Goal: Task Accomplishment & Management: Manage account settings

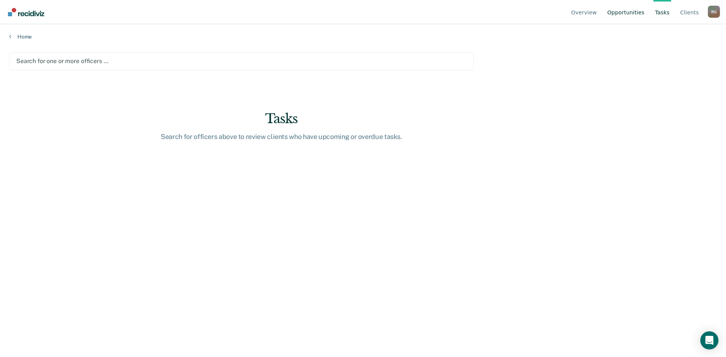
click at [638, 17] on link "Opportunities" at bounding box center [626, 12] width 40 height 24
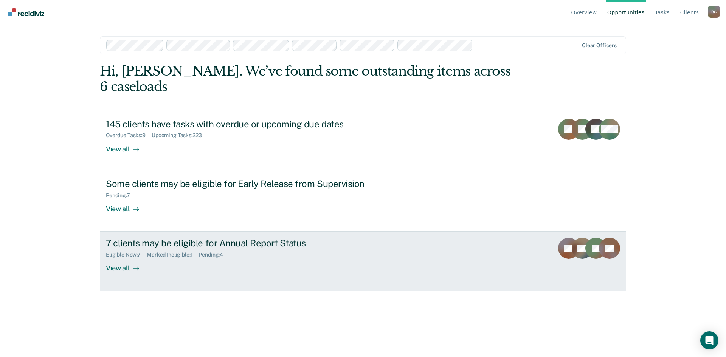
click at [139, 249] on div "Eligible Now : 7 Marked Ineligible : 1 Pending : 4" at bounding box center [238, 253] width 265 height 9
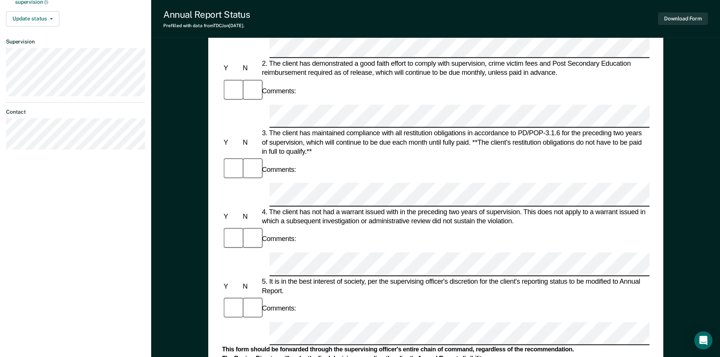
scroll to position [189, 0]
click at [320, 175] on form "Annual Reporting Checklist, Recommendation, and Determination Form Clients who …" at bounding box center [436, 323] width 428 height 870
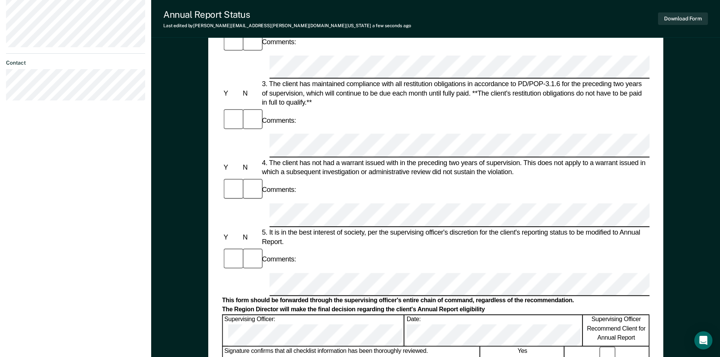
scroll to position [169, 0]
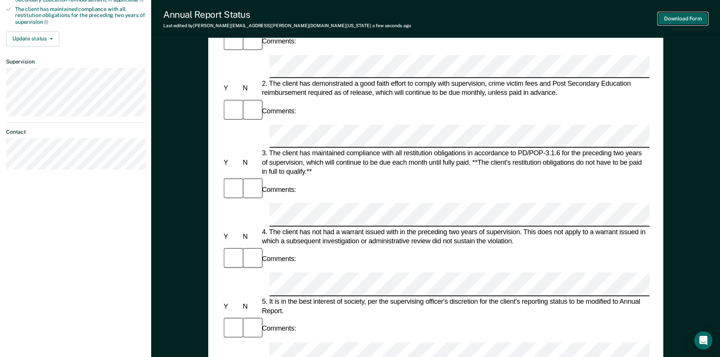
click at [666, 19] on button "Download Form" at bounding box center [683, 18] width 50 height 12
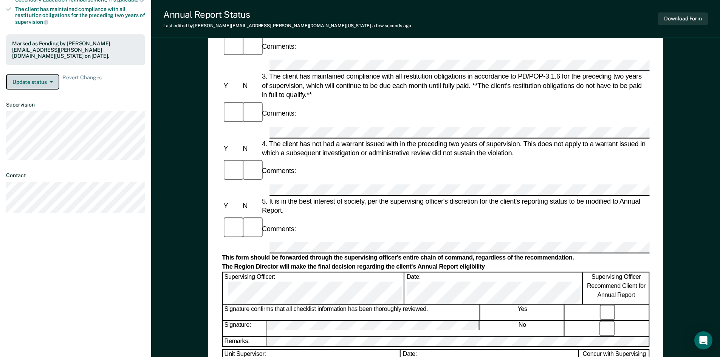
click at [42, 80] on button "Update status" at bounding box center [32, 81] width 53 height 15
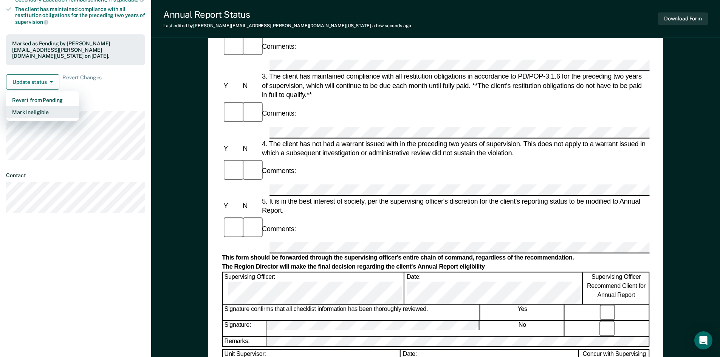
click at [61, 108] on button "Mark Ineligible" at bounding box center [42, 112] width 73 height 12
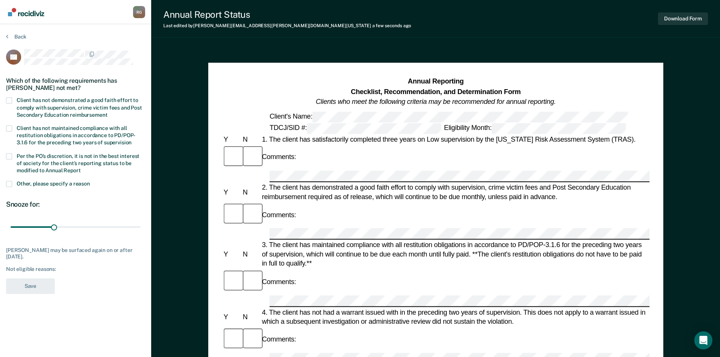
click at [13, 156] on label "Per the PO’s discretion, it is not in the best interest of society for the clie…" at bounding box center [75, 165] width 139 height 22
click at [81, 168] on input "Per the PO’s discretion, it is not in the best interest of society for the clie…" at bounding box center [81, 168] width 0 height 0
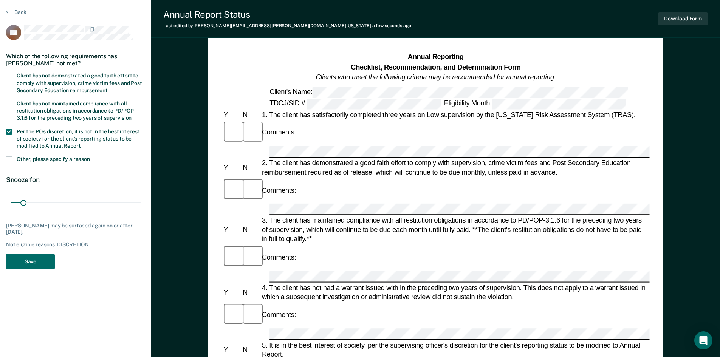
scroll to position [38, 0]
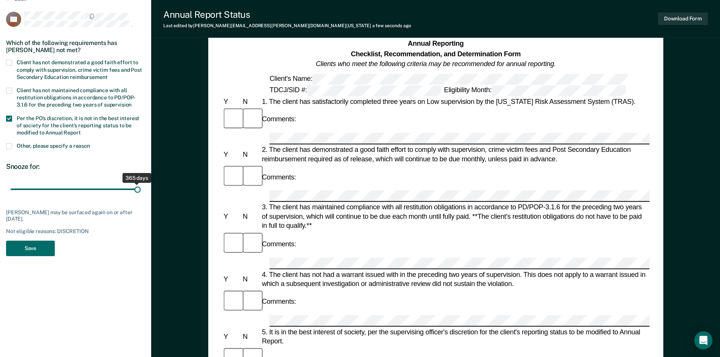
drag, startPoint x: 23, startPoint y: 190, endPoint x: 139, endPoint y: 190, distance: 115.7
type input "365"
click at [139, 190] on input "range" at bounding box center [76, 189] width 130 height 13
click at [39, 244] on button "Save" at bounding box center [30, 249] width 49 height 16
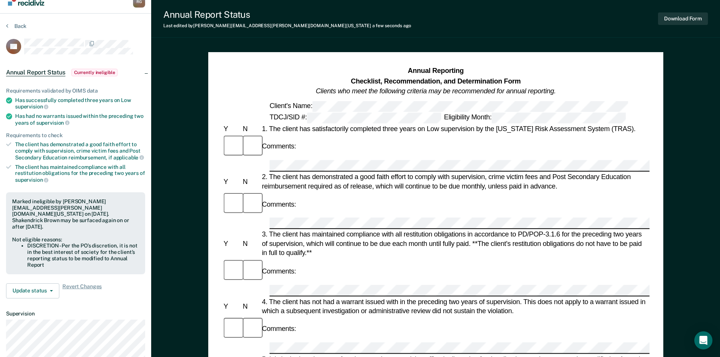
scroll to position [0, 0]
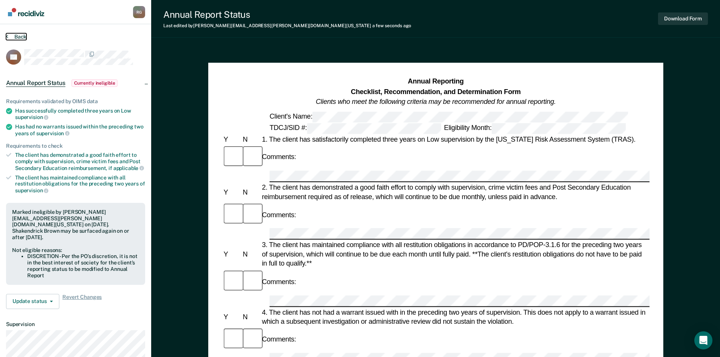
click at [16, 35] on button "Back" at bounding box center [16, 36] width 20 height 7
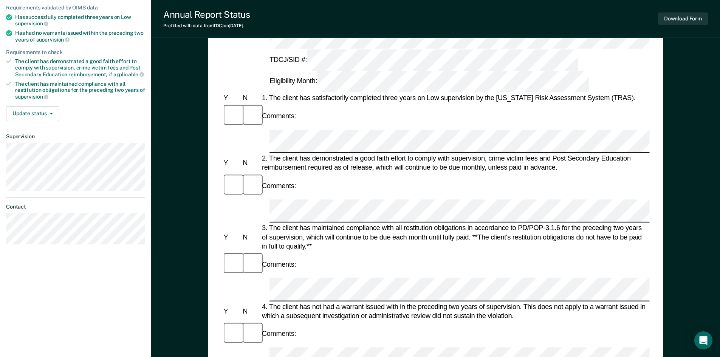
scroll to position [151, 0]
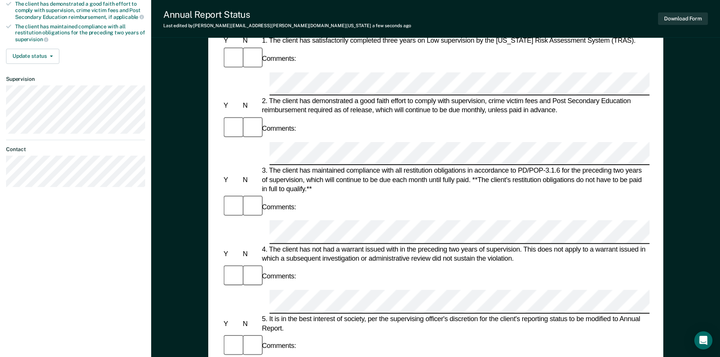
click at [234, 334] on div at bounding box center [231, 347] width 19 height 26
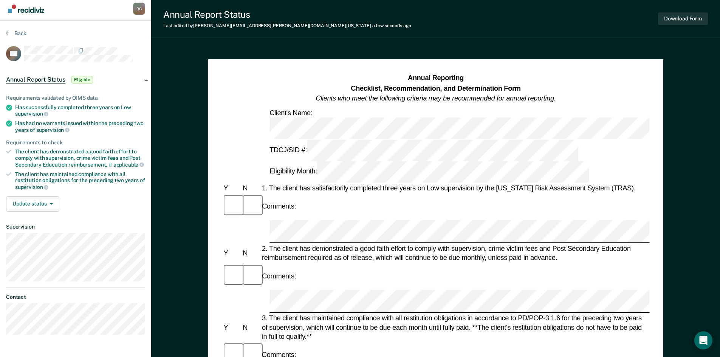
scroll to position [0, 0]
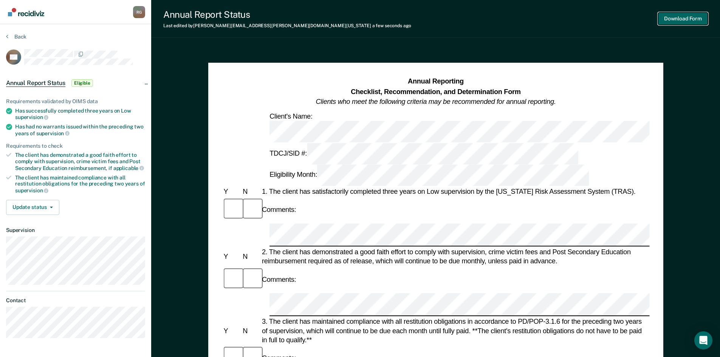
click at [673, 19] on button "Download Form" at bounding box center [683, 18] width 50 height 12
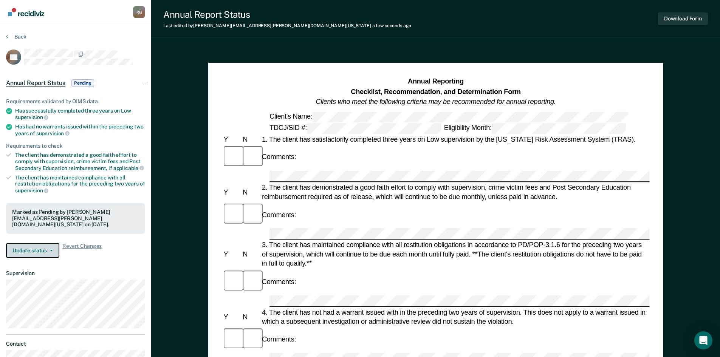
click at [37, 245] on button "Update status" at bounding box center [32, 250] width 53 height 15
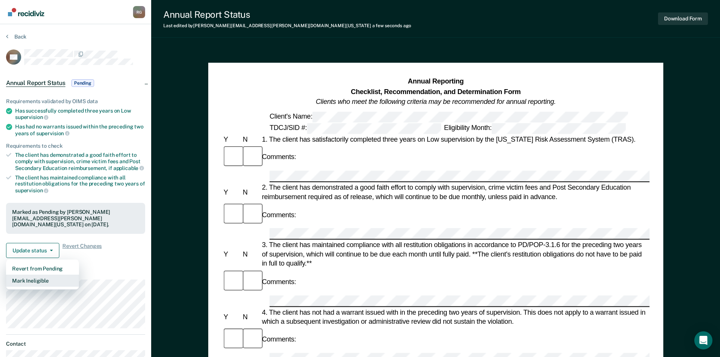
click at [42, 275] on button "Mark Ineligible" at bounding box center [42, 281] width 73 height 12
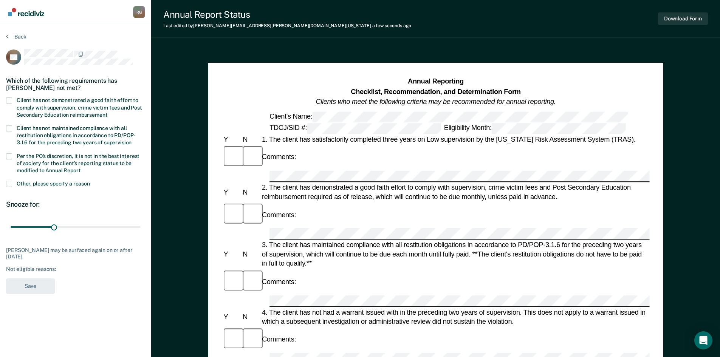
click at [13, 155] on label "Per the PO’s discretion, it is not in the best interest of society for the clie…" at bounding box center [75, 165] width 139 height 22
click at [81, 168] on input "Per the PO’s discretion, it is not in the best interest of society for the clie…" at bounding box center [81, 168] width 0 height 0
drag, startPoint x: 22, startPoint y: 228, endPoint x: 146, endPoint y: 227, distance: 124.0
type input "365"
click at [141, 227] on input "range" at bounding box center [76, 227] width 130 height 13
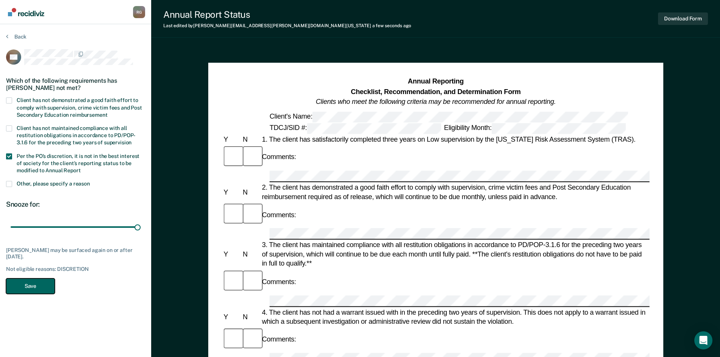
click at [31, 290] on button "Save" at bounding box center [30, 287] width 49 height 16
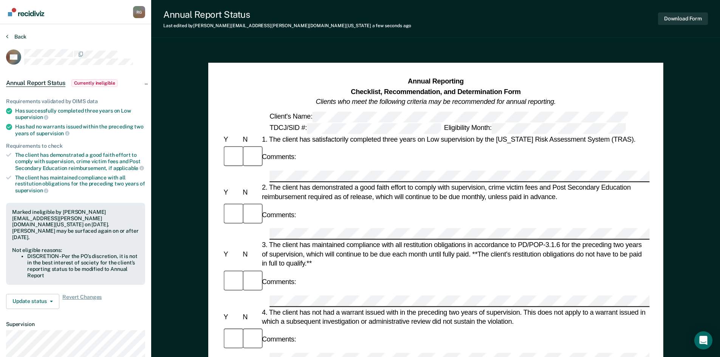
click at [10, 41] on div "Back" at bounding box center [75, 41] width 139 height 16
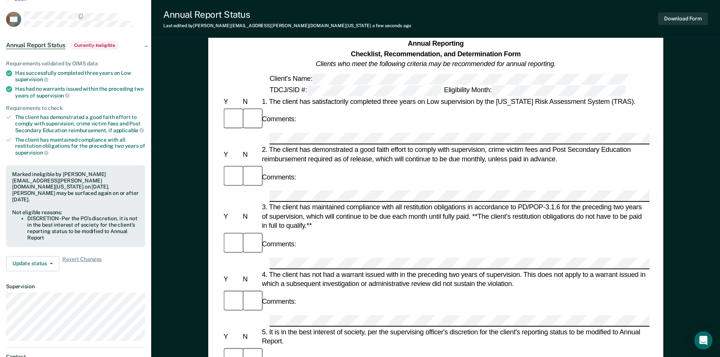
scroll to position [113, 0]
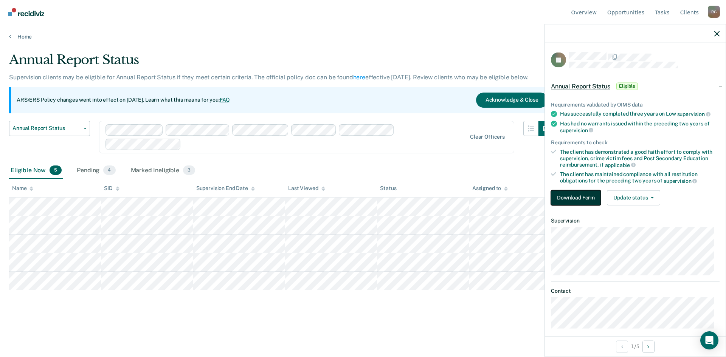
click at [577, 198] on button "Download Form" at bounding box center [576, 197] width 50 height 15
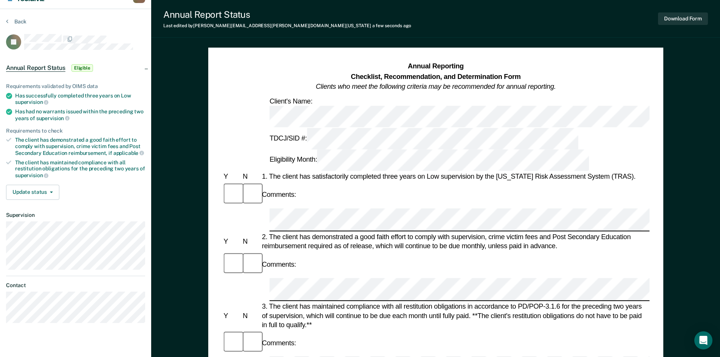
scroll to position [38, 0]
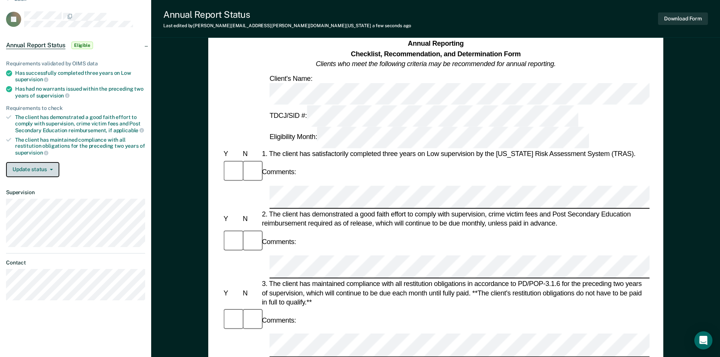
click at [36, 173] on button "Update status" at bounding box center [32, 169] width 53 height 15
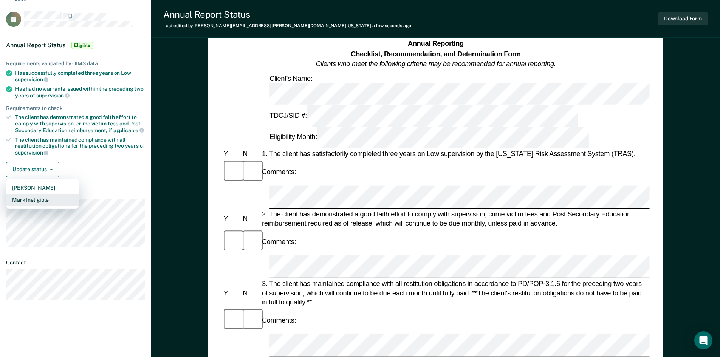
click at [36, 202] on button "Mark Ineligible" at bounding box center [42, 200] width 73 height 12
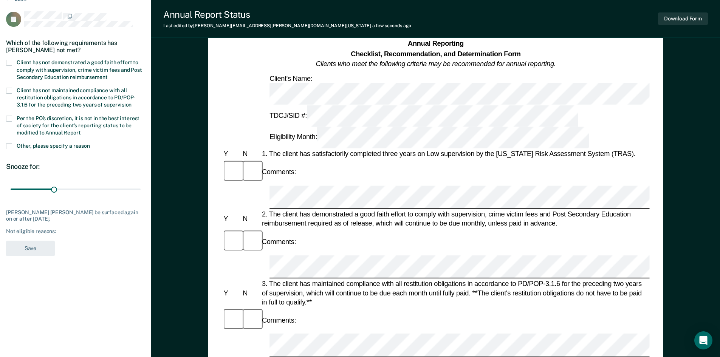
click at [16, 119] on label "Per the PO’s discretion, it is not in the best interest of society for the clie…" at bounding box center [75, 127] width 139 height 22
click at [81, 130] on input "Per the PO’s discretion, it is not in the best interest of society for the clie…" at bounding box center [81, 130] width 0 height 0
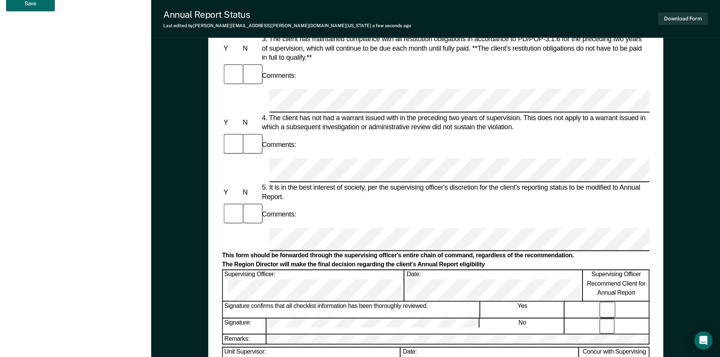
scroll to position [244, 0]
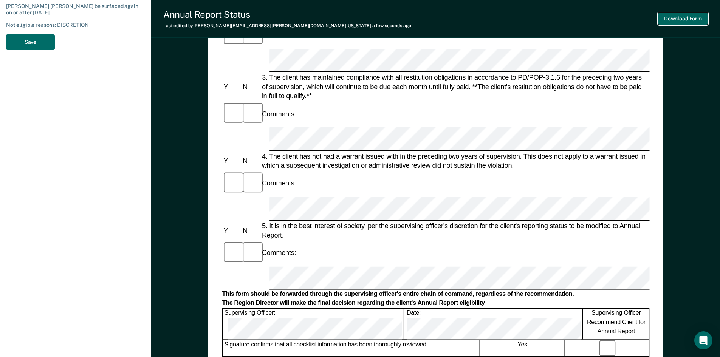
click at [674, 20] on button "Download Form" at bounding box center [683, 18] width 50 height 12
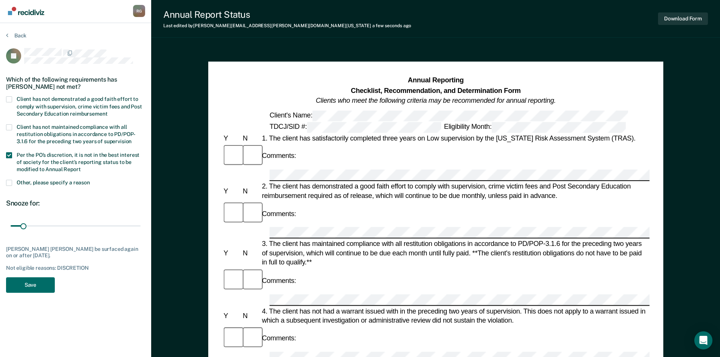
scroll to position [0, 0]
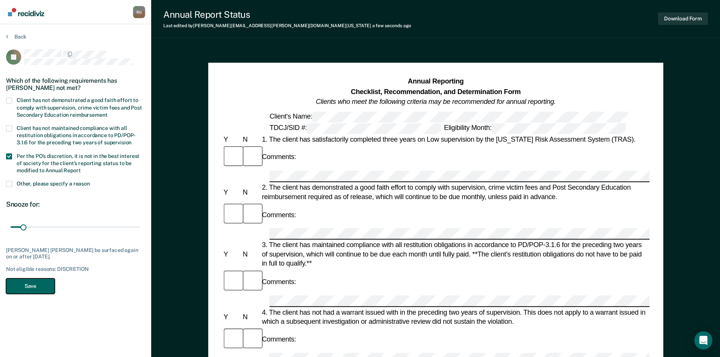
click at [46, 290] on button "Save" at bounding box center [30, 287] width 49 height 16
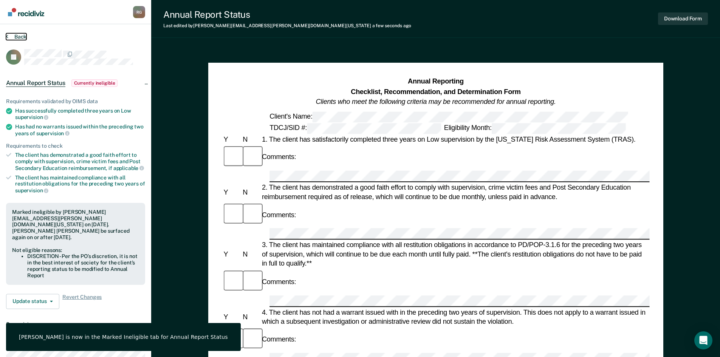
click at [16, 36] on button "Back" at bounding box center [16, 36] width 20 height 7
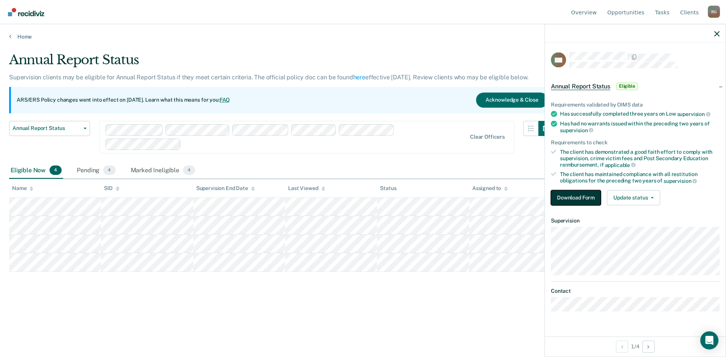
click at [568, 193] on button "Download Form" at bounding box center [576, 197] width 50 height 15
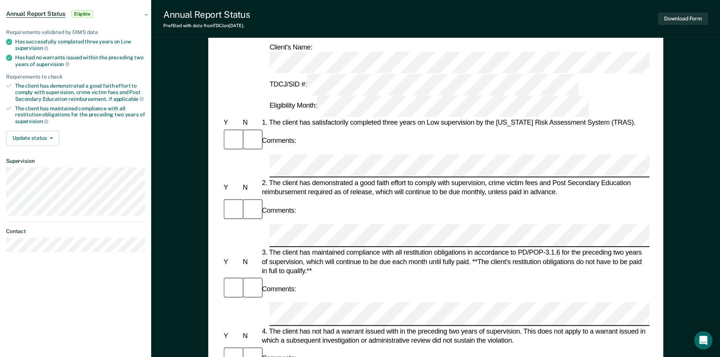
scroll to position [189, 0]
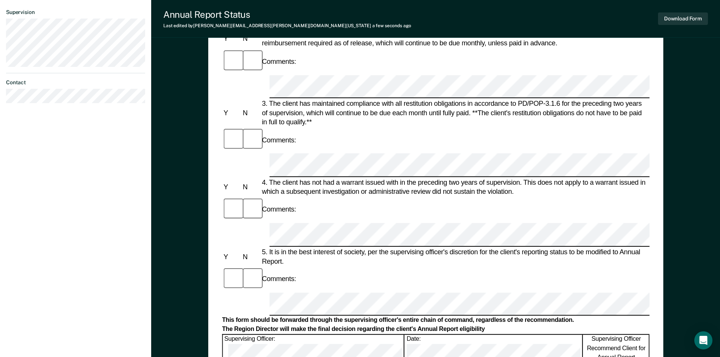
scroll to position [227, 0]
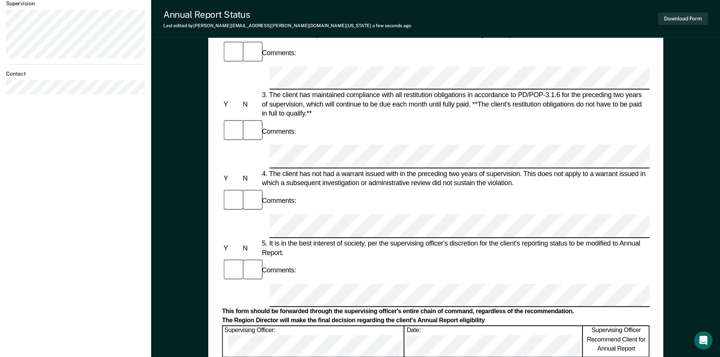
drag, startPoint x: 585, startPoint y: 244, endPoint x: 552, endPoint y: 244, distance: 32.5
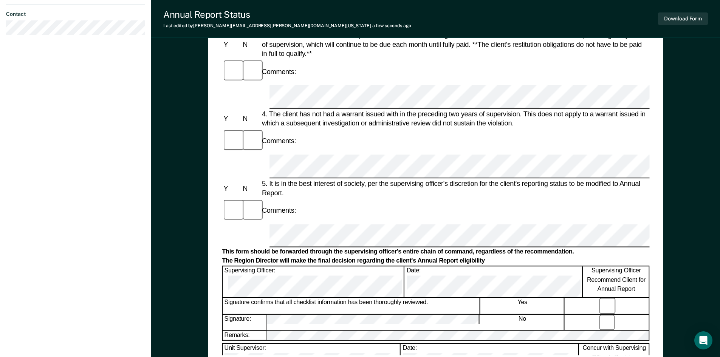
scroll to position [303, 0]
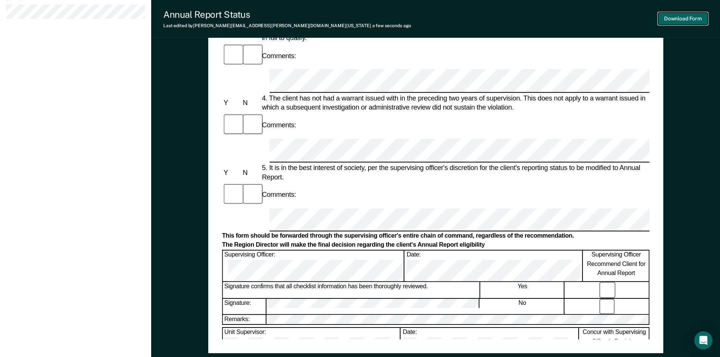
click at [692, 21] on button "Download Form" at bounding box center [683, 18] width 50 height 12
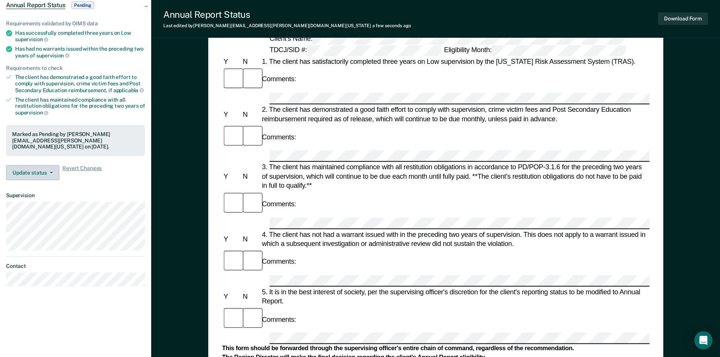
scroll to position [75, 0]
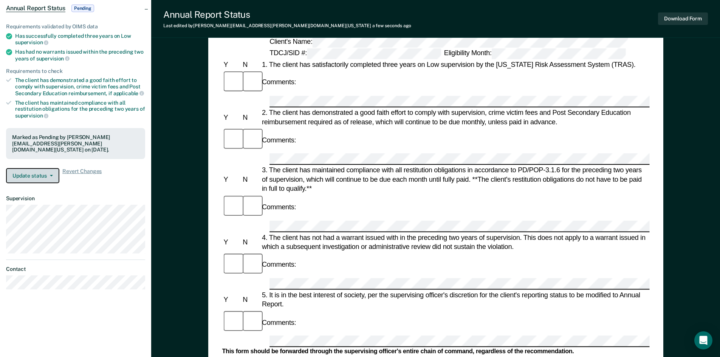
click at [39, 169] on button "Update status" at bounding box center [32, 175] width 53 height 15
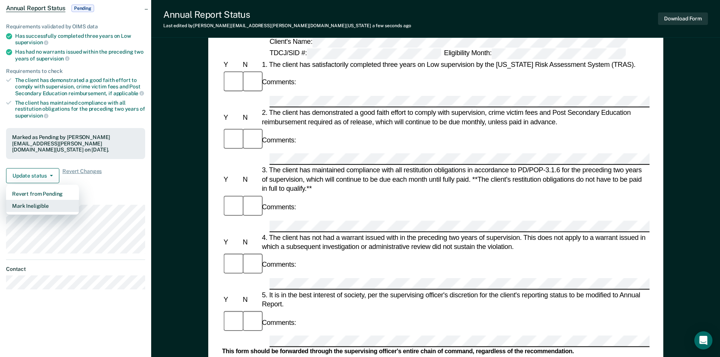
click at [37, 201] on button "Mark Ineligible" at bounding box center [42, 206] width 73 height 12
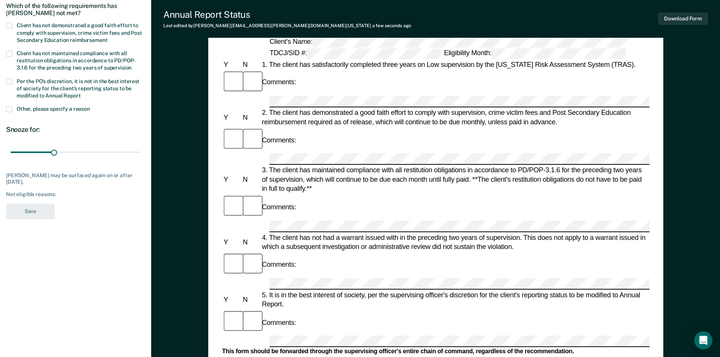
drag, startPoint x: 14, startPoint y: 79, endPoint x: 31, endPoint y: 124, distance: 48.5
click at [14, 79] on label "Per the PO’s discretion, it is not in the best interest of society for the clie…" at bounding box center [75, 90] width 139 height 22
click at [81, 93] on input "Per the PO’s discretion, it is not in the best interest of society for the clie…" at bounding box center [81, 93] width 0 height 0
click at [33, 209] on button "Save" at bounding box center [30, 212] width 49 height 16
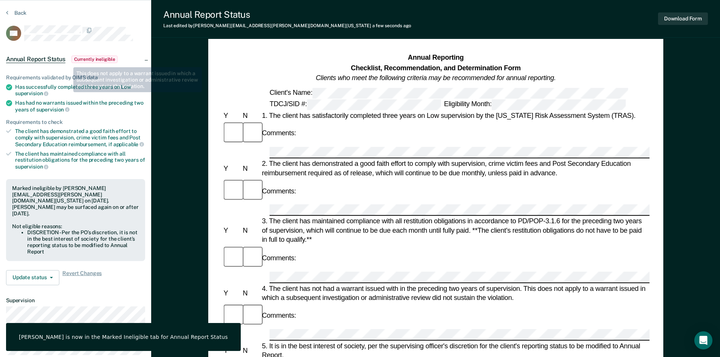
scroll to position [0, 0]
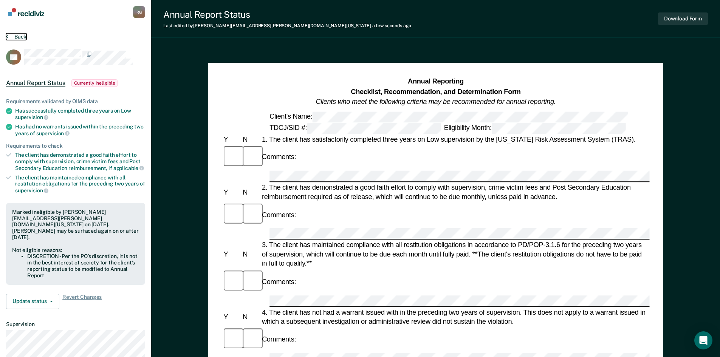
click at [16, 39] on button "Back" at bounding box center [16, 36] width 20 height 7
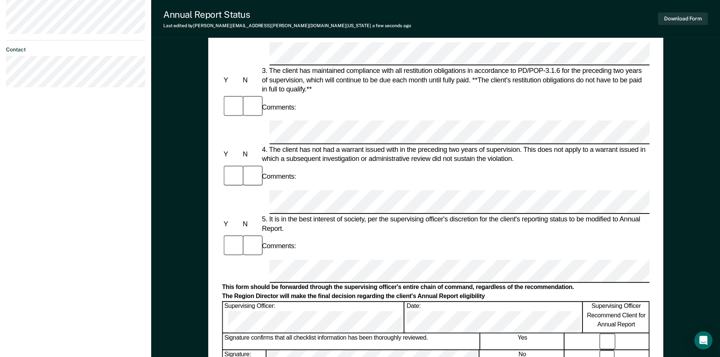
scroll to position [227, 0]
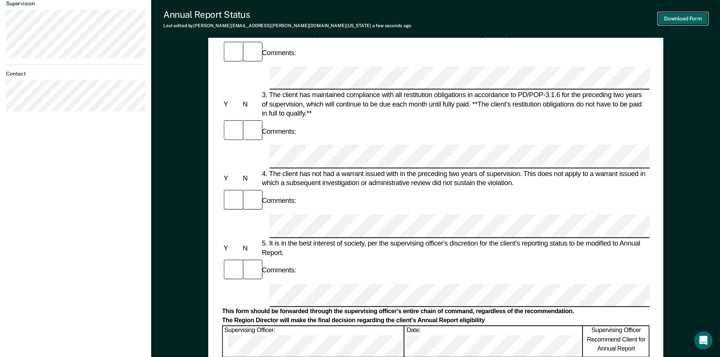
click at [665, 21] on button "Download Form" at bounding box center [683, 18] width 50 height 12
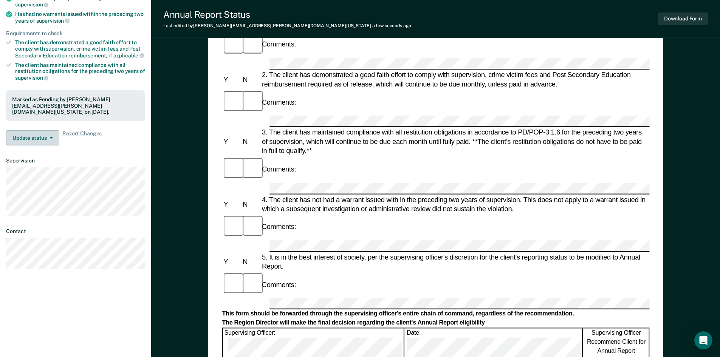
scroll to position [112, 0]
click at [29, 131] on button "Update status" at bounding box center [32, 138] width 53 height 15
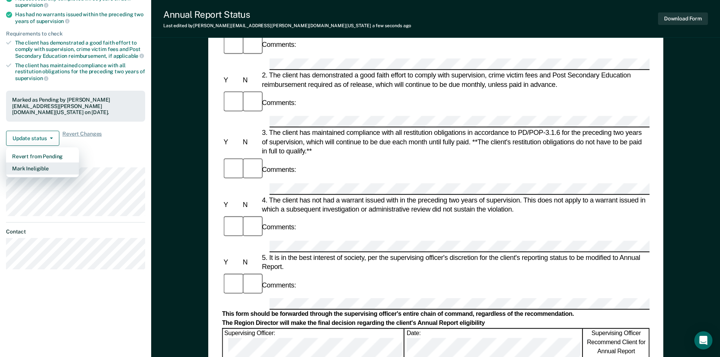
click at [37, 164] on button "Mark Ineligible" at bounding box center [42, 169] width 73 height 12
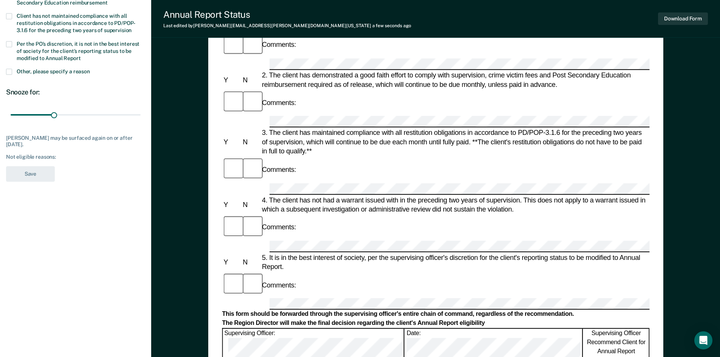
click at [10, 45] on span at bounding box center [9, 44] width 6 height 6
click at [81, 56] on input "Per the PO’s discretion, it is not in the best interest of society for the clie…" at bounding box center [81, 56] width 0 height 0
click at [23, 174] on button "Save" at bounding box center [30, 174] width 49 height 16
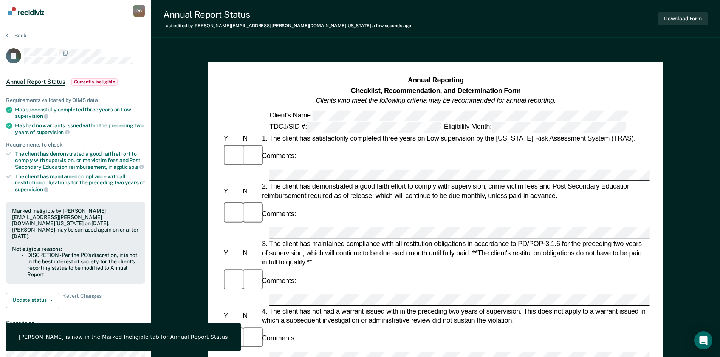
scroll to position [0, 0]
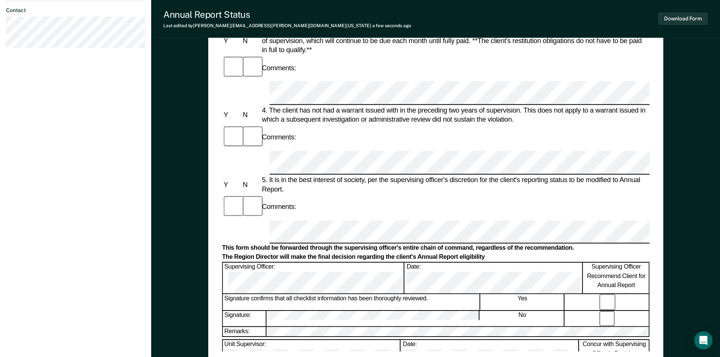
scroll to position [265, 0]
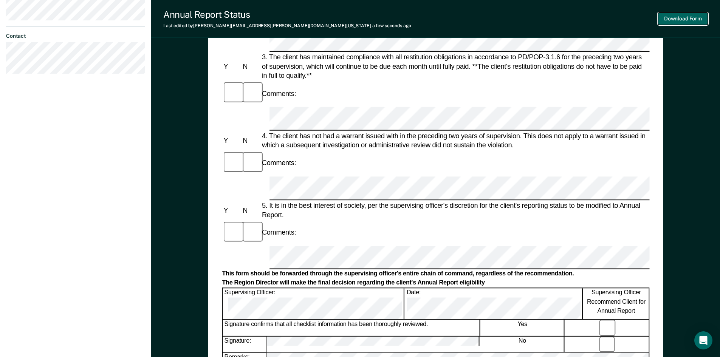
click at [687, 17] on button "Download Form" at bounding box center [683, 18] width 50 height 12
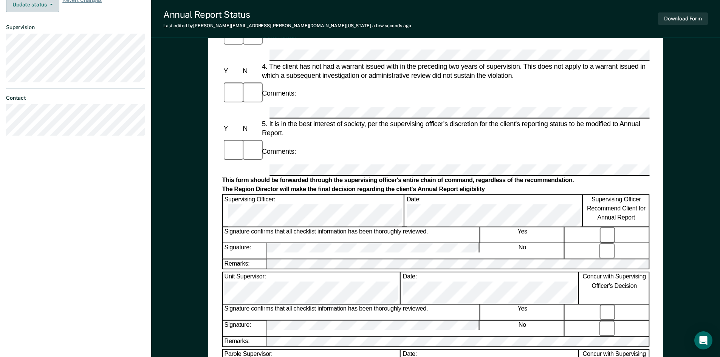
scroll to position [188, 0]
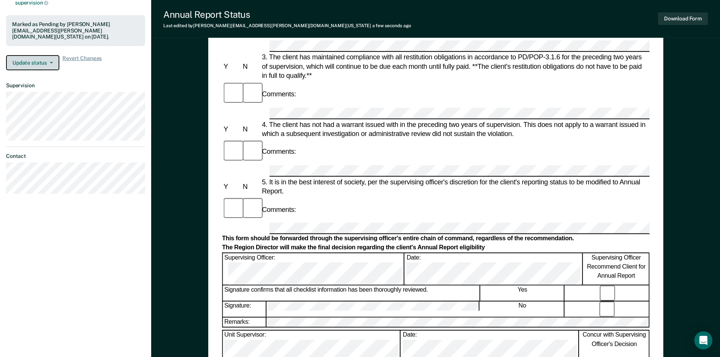
click at [23, 55] on button "Update status" at bounding box center [32, 62] width 53 height 15
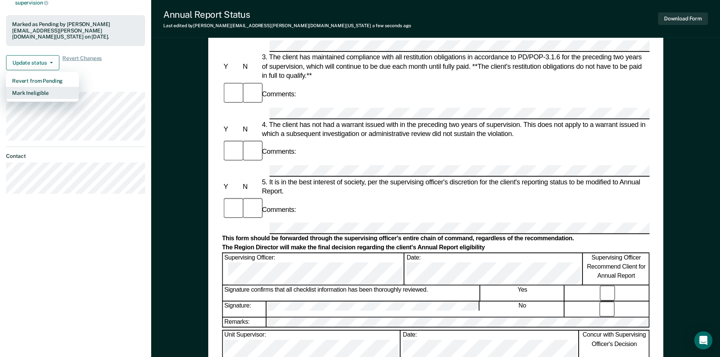
click at [31, 87] on button "Mark Ineligible" at bounding box center [42, 93] width 73 height 12
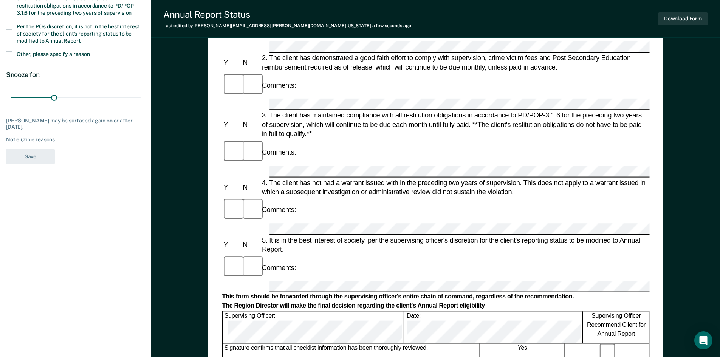
scroll to position [74, 0]
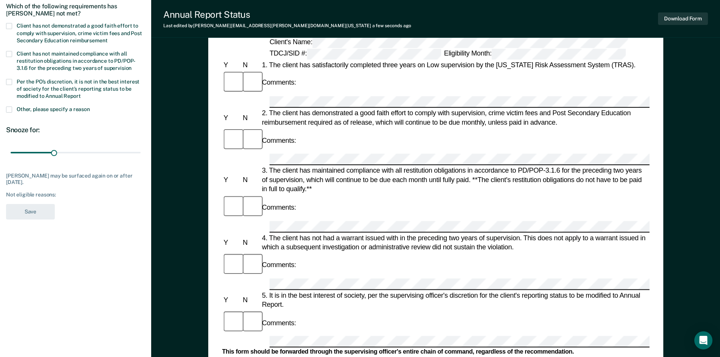
click at [12, 79] on label "Per the PO’s discretion, it is not in the best interest of society for the clie…" at bounding box center [75, 90] width 139 height 22
click at [81, 93] on input "Per the PO’s discretion, it is not in the best interest of society for the clie…" at bounding box center [81, 93] width 0 height 0
click at [28, 212] on button "Save" at bounding box center [30, 212] width 49 height 16
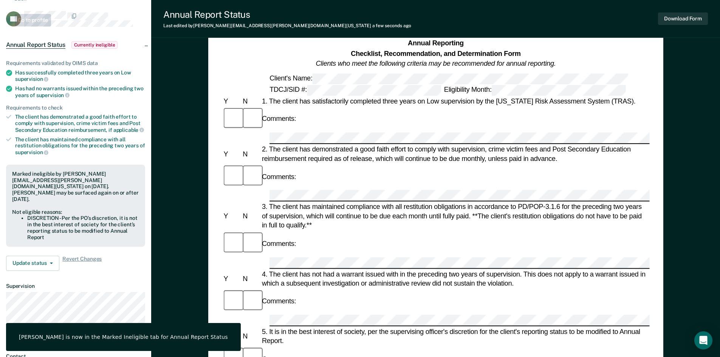
scroll to position [0, 0]
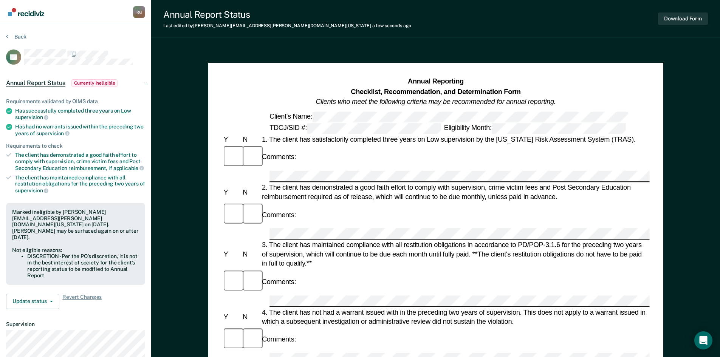
click at [6, 34] on section "Back DF Annual Report Status Currently ineligible Requirements validated by OIM…" at bounding box center [75, 236] width 151 height 424
click at [8, 36] on icon at bounding box center [7, 36] width 2 height 6
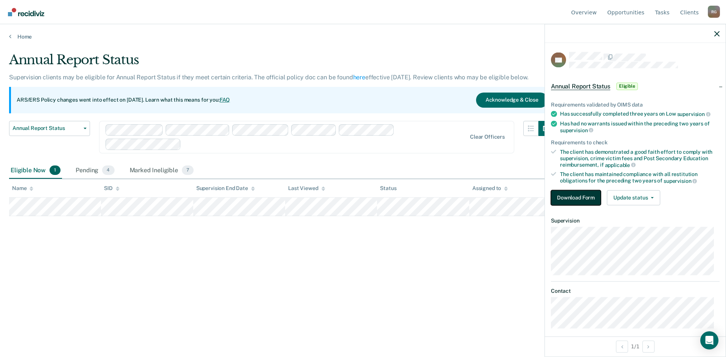
click at [571, 200] on button "Download Form" at bounding box center [576, 197] width 50 height 15
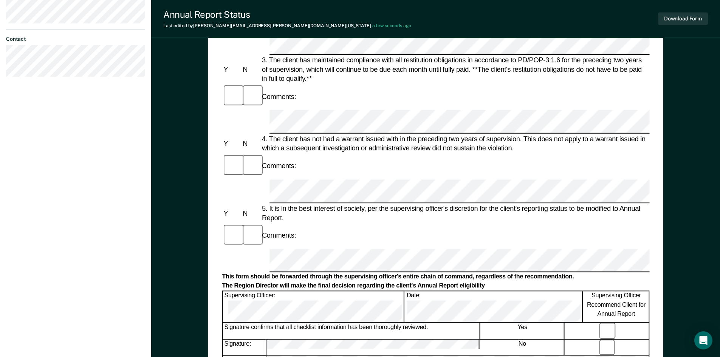
scroll to position [265, 0]
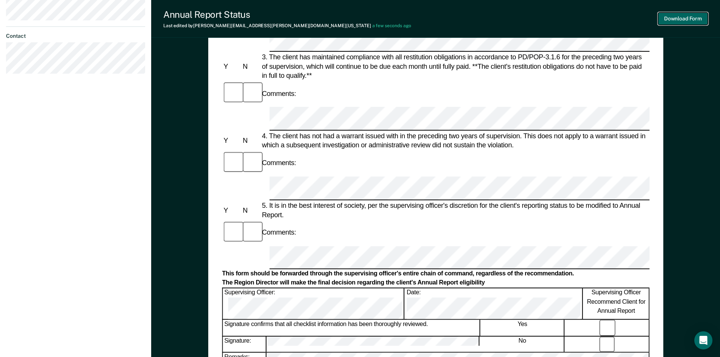
click at [674, 16] on button "Download Form" at bounding box center [683, 18] width 50 height 12
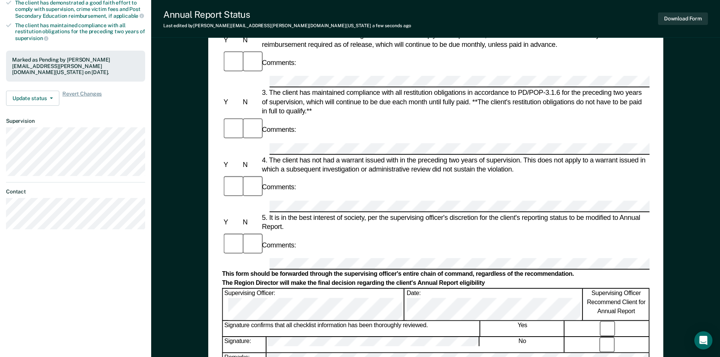
scroll to position [150, 0]
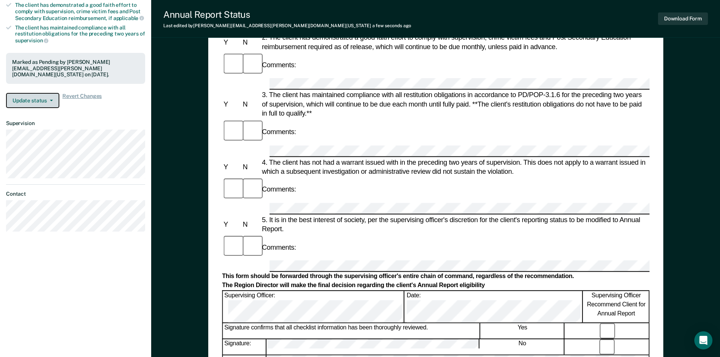
click at [35, 96] on button "Update status" at bounding box center [32, 100] width 53 height 15
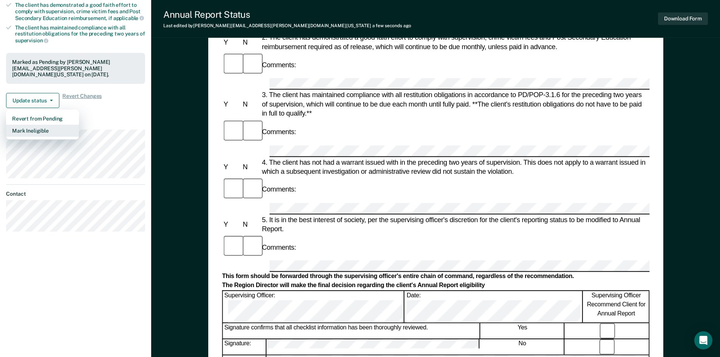
click at [35, 125] on button "Mark Ineligible" at bounding box center [42, 131] width 73 height 12
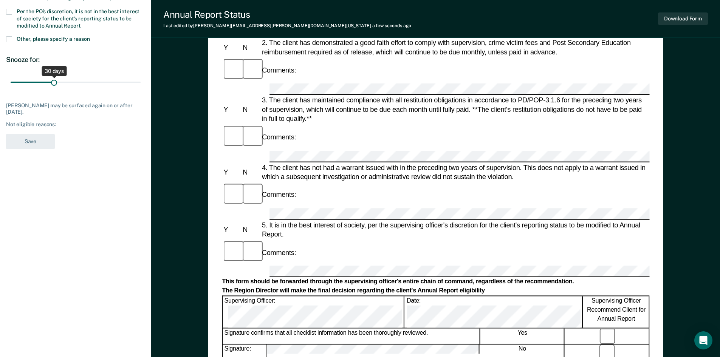
scroll to position [37, 0]
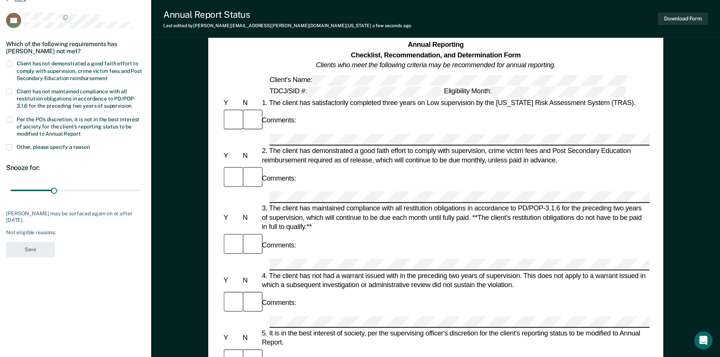
click at [25, 119] on span "Per the PO’s discretion, it is not in the best interest of society for the clie…" at bounding box center [78, 126] width 123 height 20
click at [81, 131] on input "Per the PO’s discretion, it is not in the best interest of society for the clie…" at bounding box center [81, 131] width 0 height 0
click at [23, 243] on button "Save" at bounding box center [30, 250] width 49 height 16
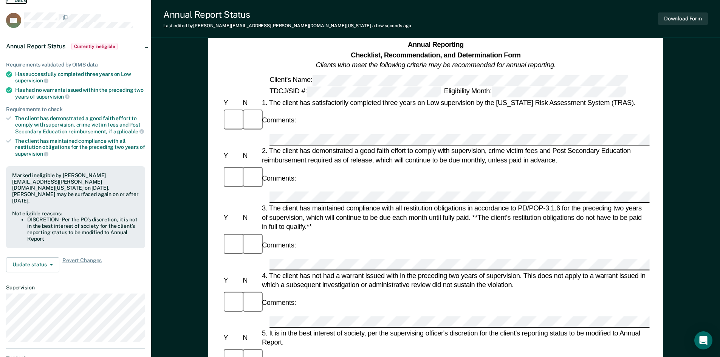
click at [7, 2] on icon at bounding box center [7, 0] width 2 height 6
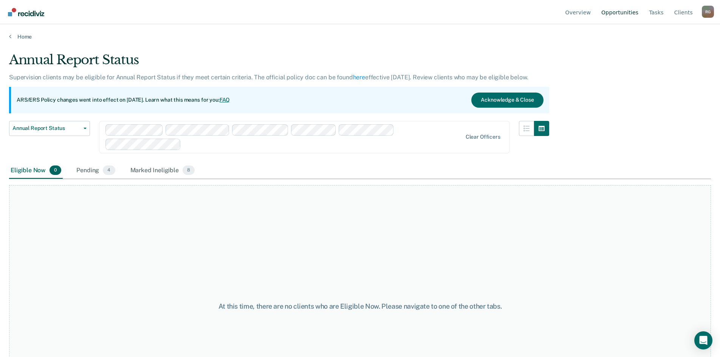
click at [634, 14] on link "Opportunities" at bounding box center [620, 12] width 40 height 24
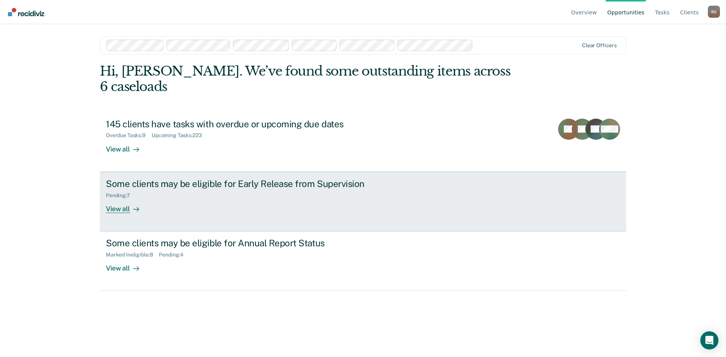
click at [250, 185] on div "Some clients may be eligible for Early Release from Supervision Pending : 7 Vie…" at bounding box center [248, 195] width 284 height 35
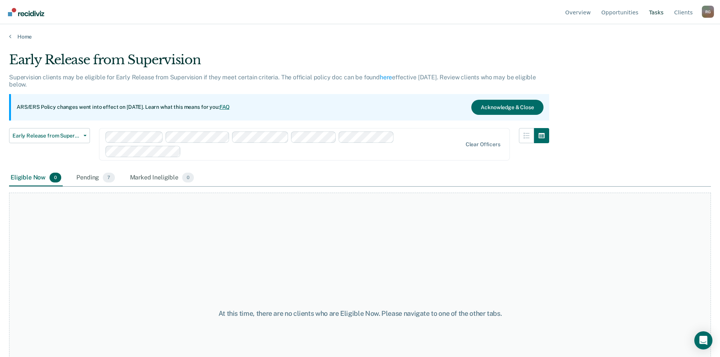
click at [654, 15] on link "Tasks" at bounding box center [657, 12] width 18 height 24
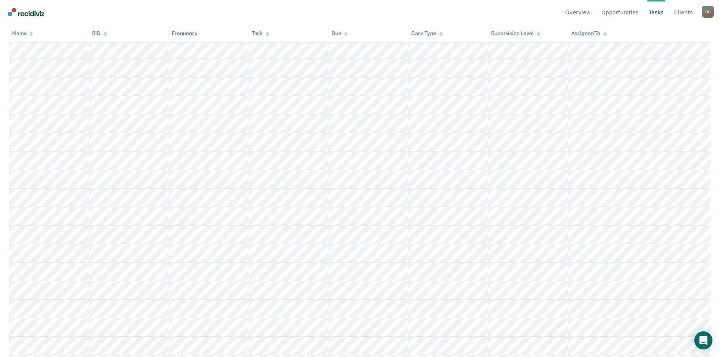
scroll to position [151, 0]
click at [257, 34] on div "Task" at bounding box center [261, 33] width 18 height 6
click at [633, 12] on link "Opportunities" at bounding box center [620, 12] width 40 height 24
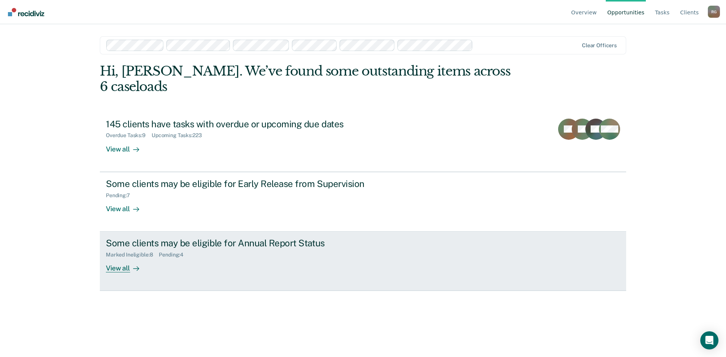
click at [120, 258] on div "View all" at bounding box center [127, 265] width 42 height 15
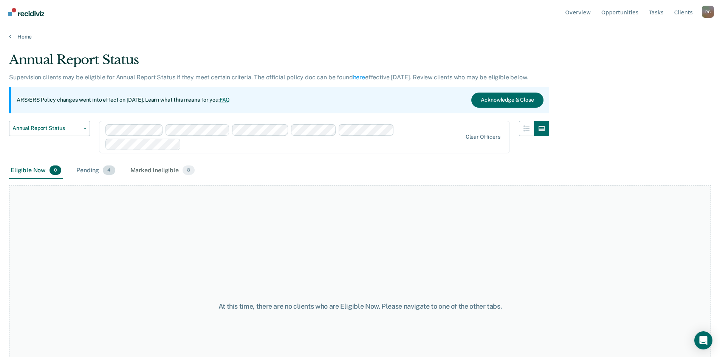
click at [87, 174] on div "Pending 4" at bounding box center [96, 171] width 42 height 17
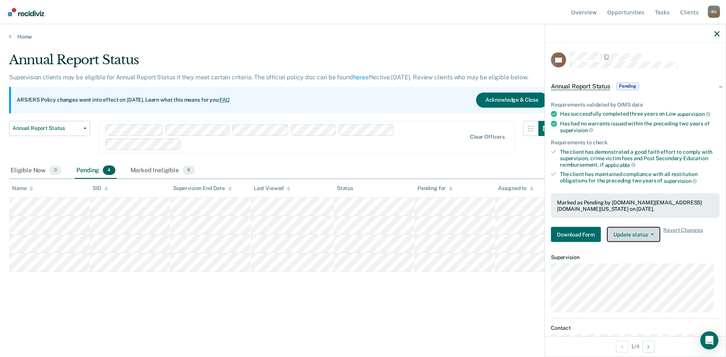
click at [628, 236] on button "Update status" at bounding box center [633, 234] width 53 height 15
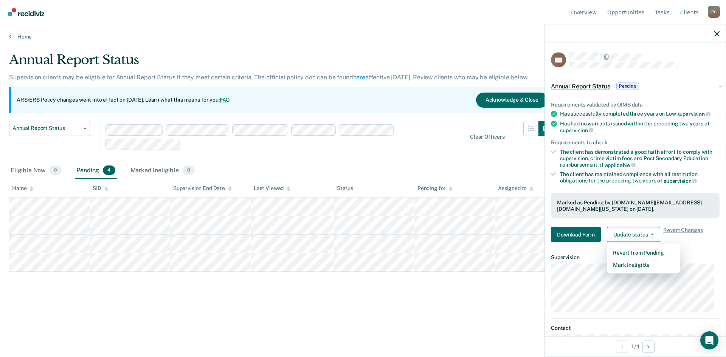
drag, startPoint x: 416, startPoint y: 156, endPoint x: 382, endPoint y: 171, distance: 36.4
click at [416, 156] on div "Annual Report Status Early Release from Supervision Annual Report Status Clear …" at bounding box center [281, 142] width 545 height 42
drag, startPoint x: 715, startPoint y: 34, endPoint x: 695, endPoint y: 42, distance: 21.4
click at [715, 34] on icon "button" at bounding box center [716, 33] width 5 height 5
